Goal: Navigation & Orientation: Find specific page/section

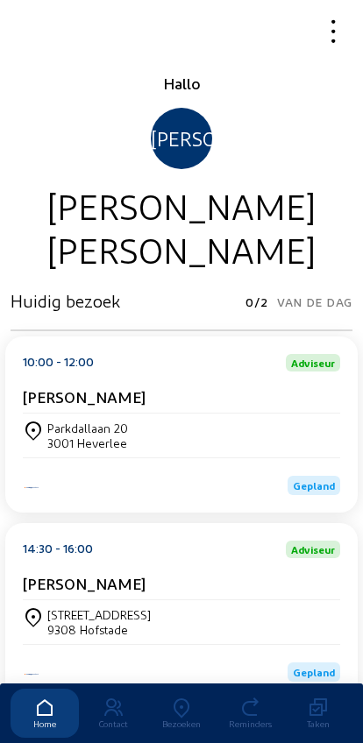
click at [178, 698] on icon at bounding box center [181, 708] width 68 height 21
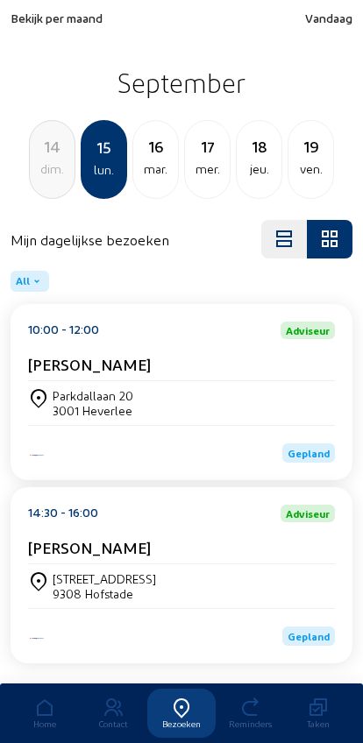
click at [45, 19] on span "Bekijk per maand" at bounding box center [57, 18] width 92 height 15
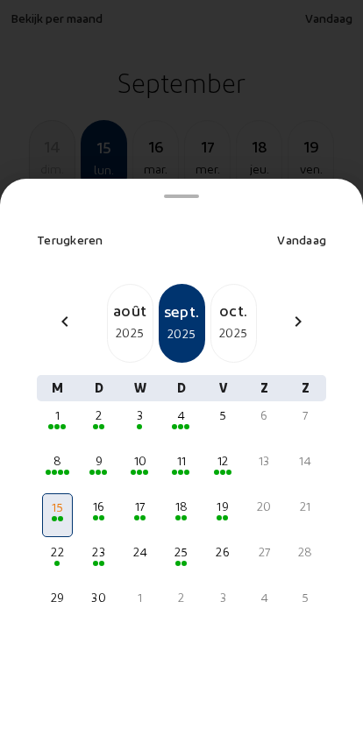
click at [144, 470] on span at bounding box center [145, 472] width 5 height 5
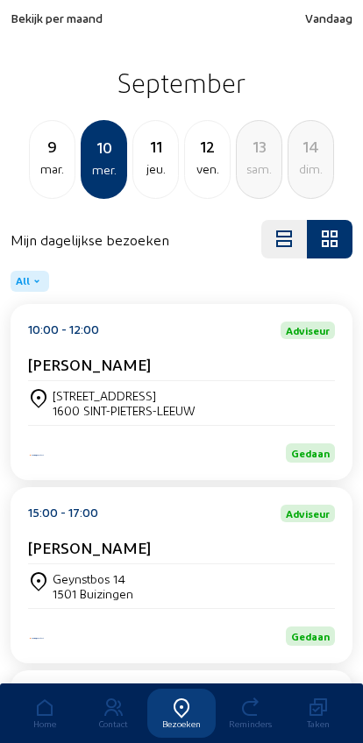
click at [49, 167] on div "mar." at bounding box center [52, 169] width 45 height 21
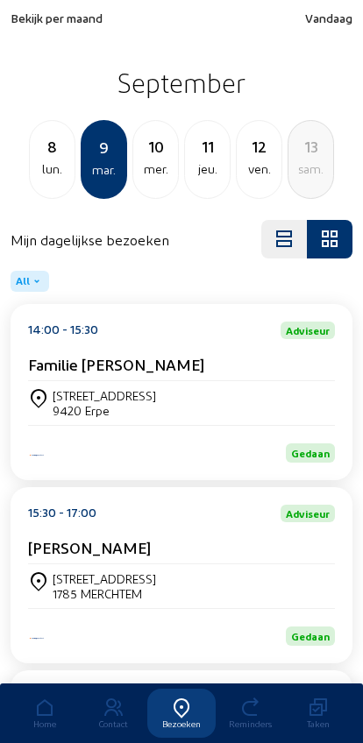
click at [50, 174] on div "lun." at bounding box center [52, 169] width 45 height 21
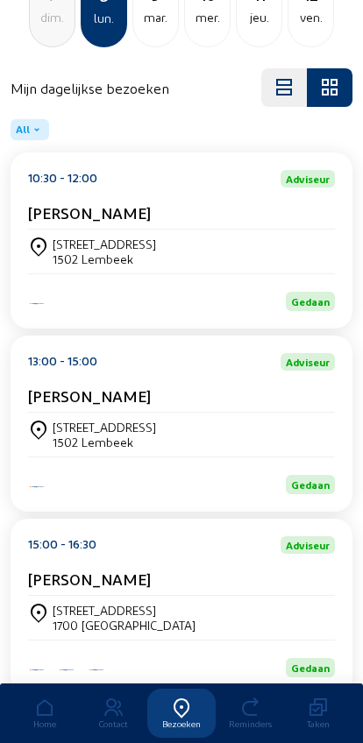
scroll to position [425, 0]
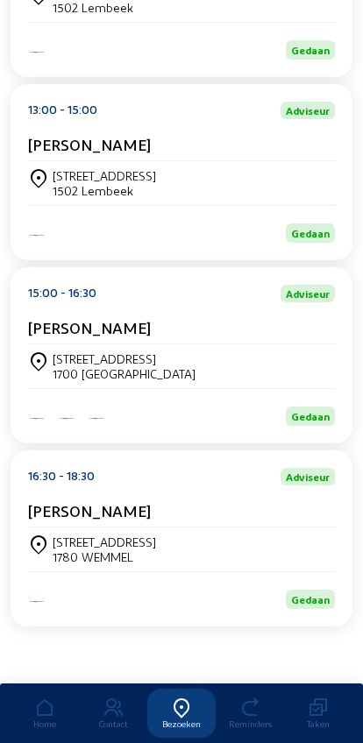
click at [78, 344] on div "[STREET_ADDRESS]" at bounding box center [181, 366] width 307 height 44
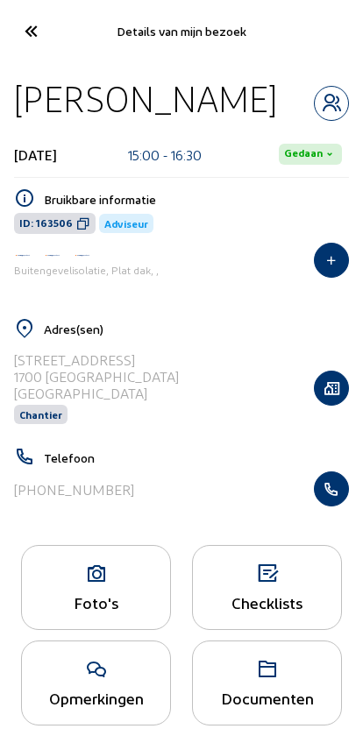
click at [81, 593] on div "Foto's" at bounding box center [96, 587] width 150 height 85
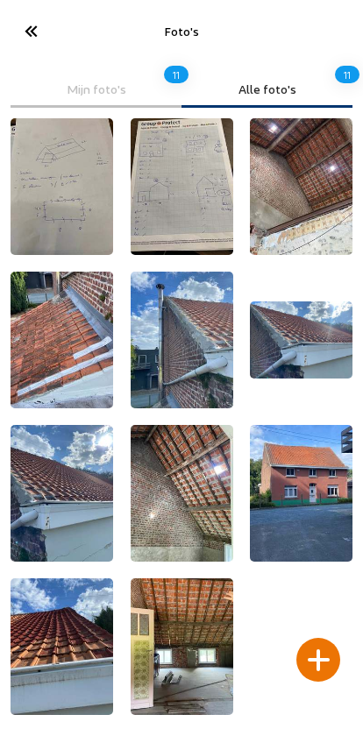
click at [329, 506] on img at bounding box center [301, 493] width 103 height 137
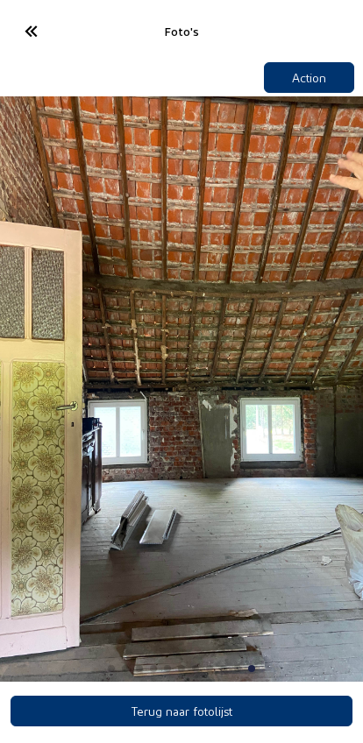
scroll to position [4, 0]
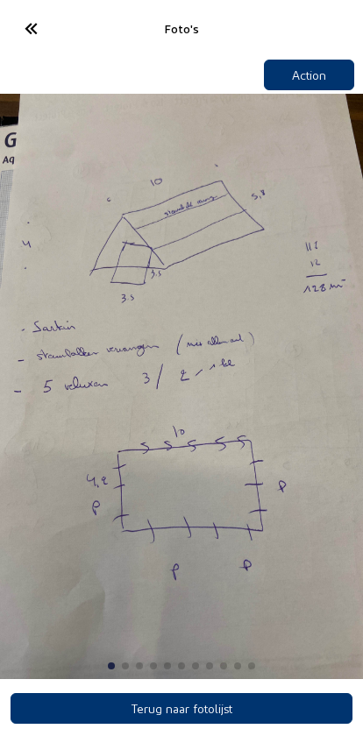
click at [29, 24] on icon at bounding box center [30, 28] width 29 height 31
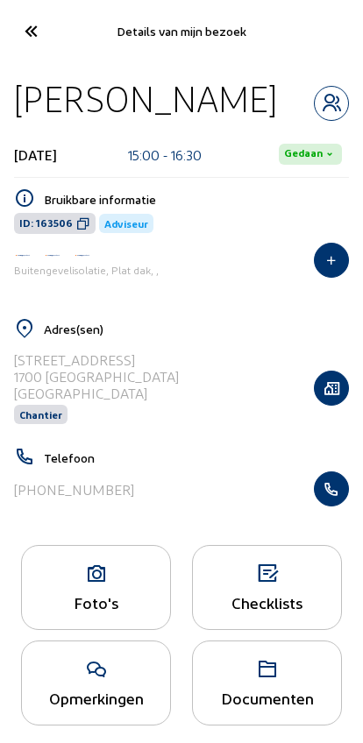
click at [30, 28] on icon at bounding box center [30, 31] width 29 height 31
